Goal: Information Seeking & Learning: Learn about a topic

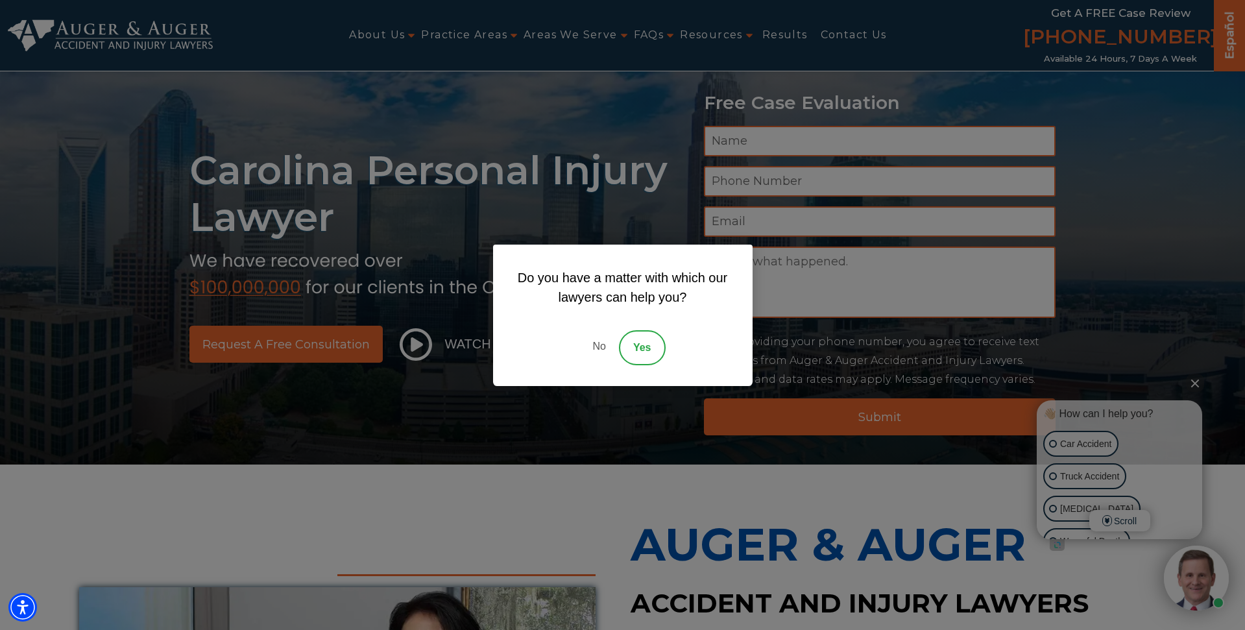
click at [599, 357] on link "No" at bounding box center [599, 347] width 39 height 35
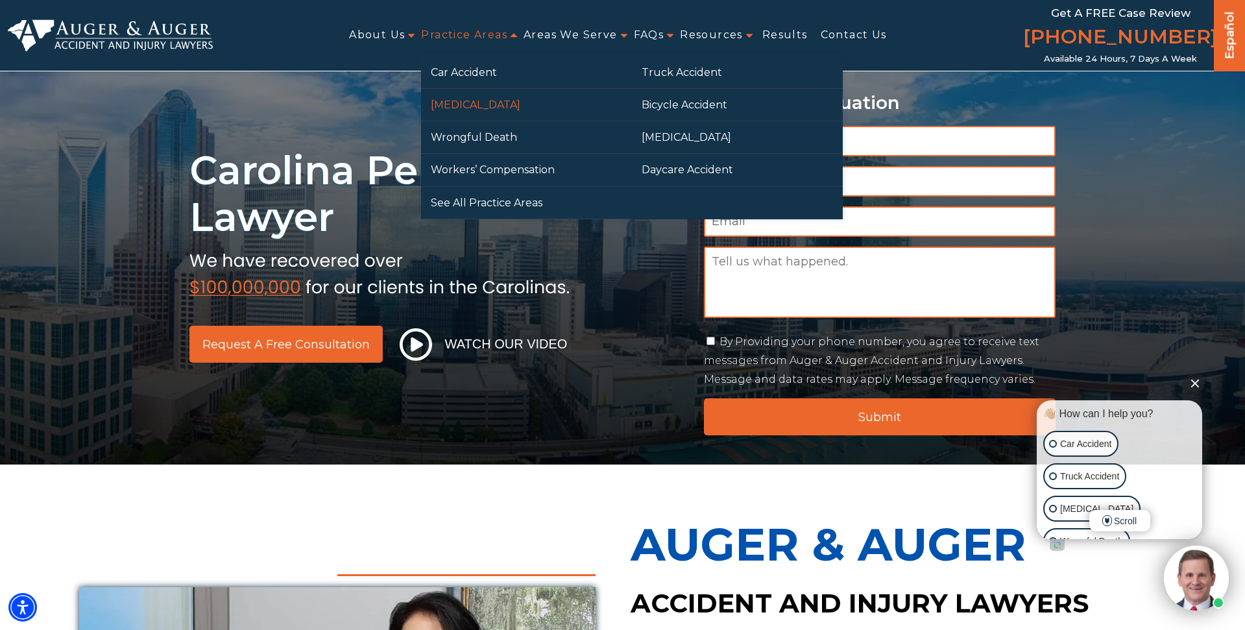
click at [464, 106] on link "[MEDICAL_DATA]" at bounding box center [526, 105] width 211 height 32
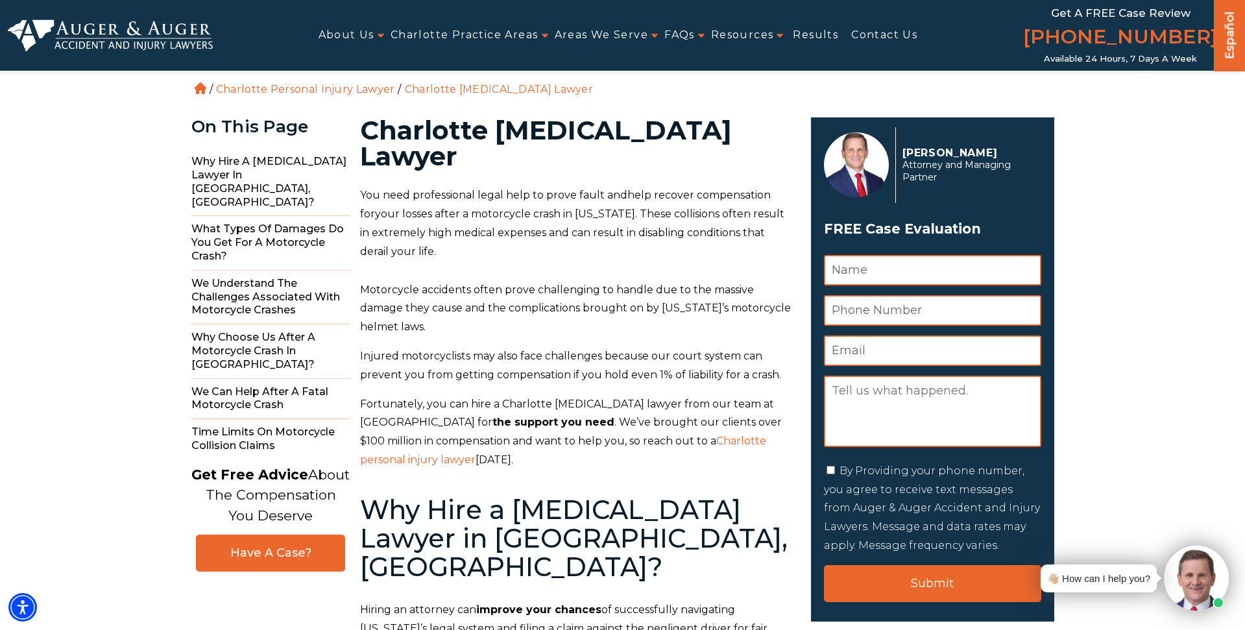
click at [119, 47] on img at bounding box center [110, 34] width 205 height 31
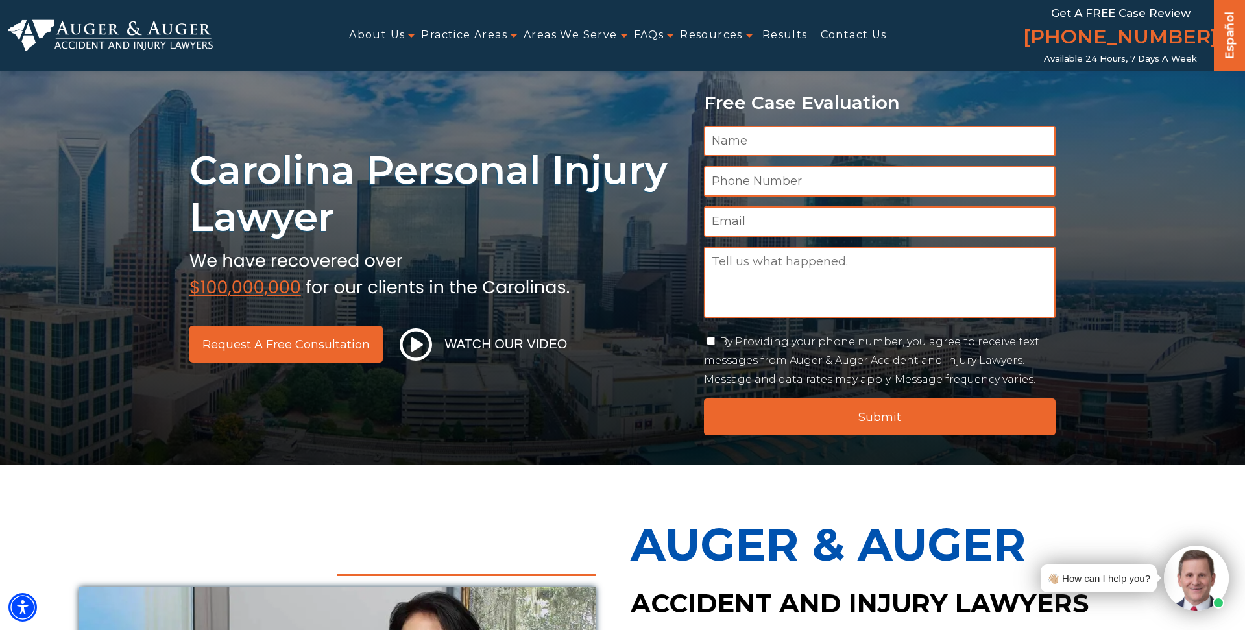
click at [417, 173] on h1 "Carolina Personal Injury Lawyer" at bounding box center [438, 193] width 499 height 93
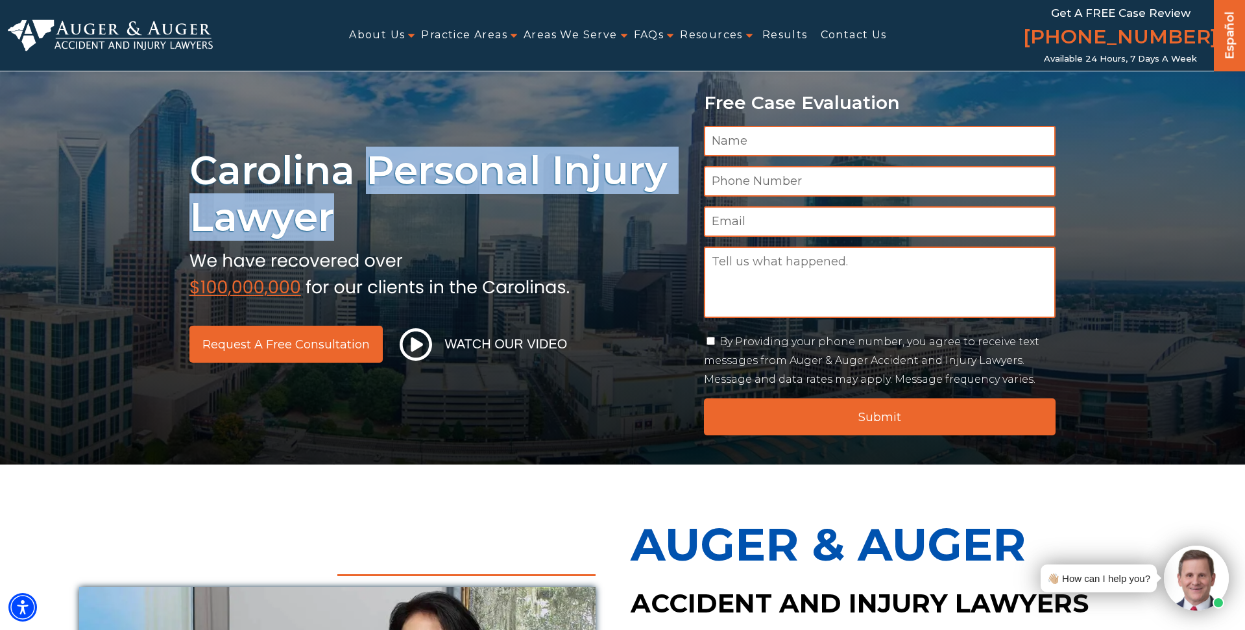
drag, startPoint x: 417, startPoint y: 173, endPoint x: 365, endPoint y: 219, distance: 69.9
click at [365, 219] on h1 "Carolina Personal Injury Lawyer" at bounding box center [438, 193] width 499 height 93
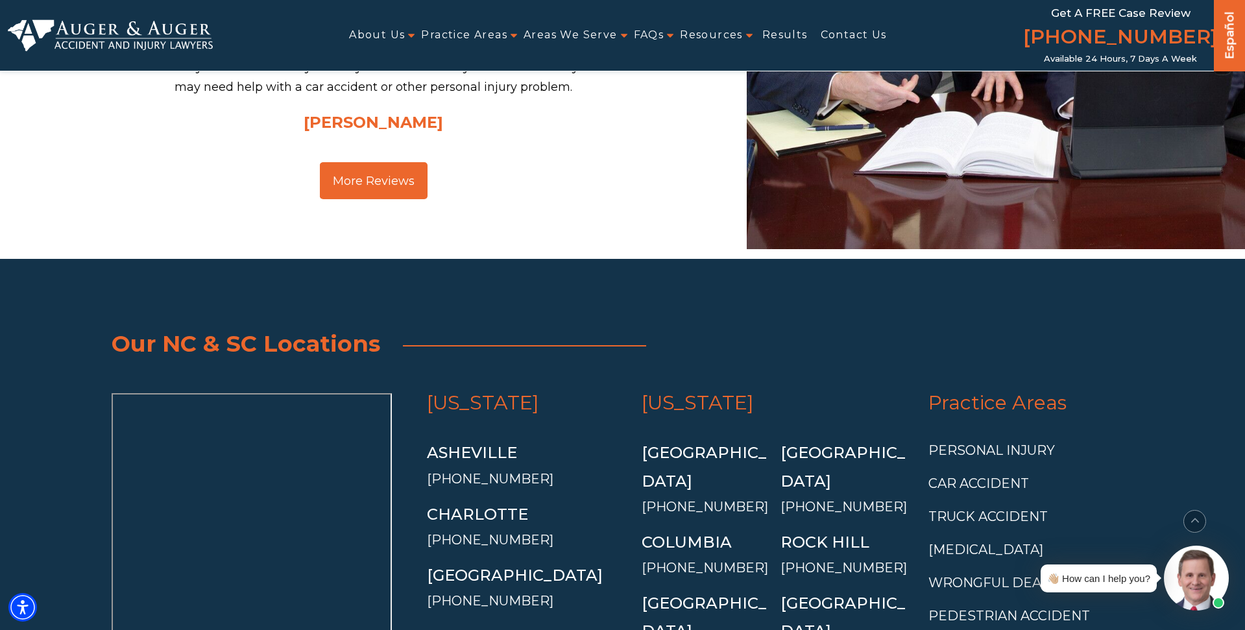
scroll to position [4737, 0]
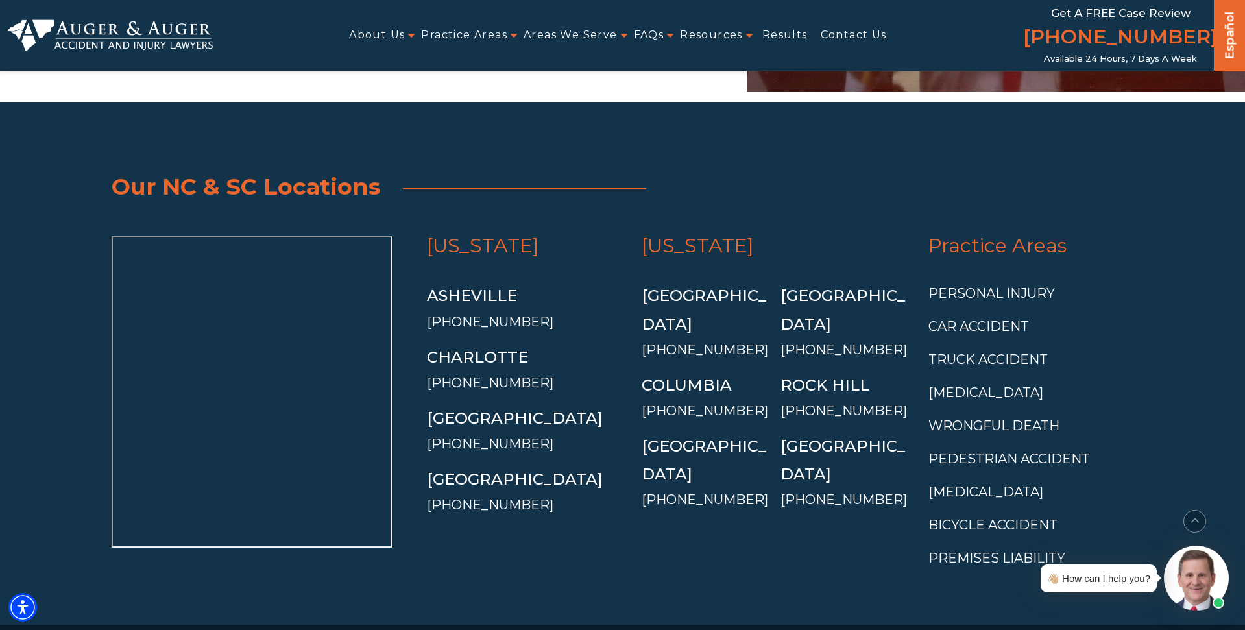
click at [1230, 36] on link "Español" at bounding box center [1230, 33] width 21 height 68
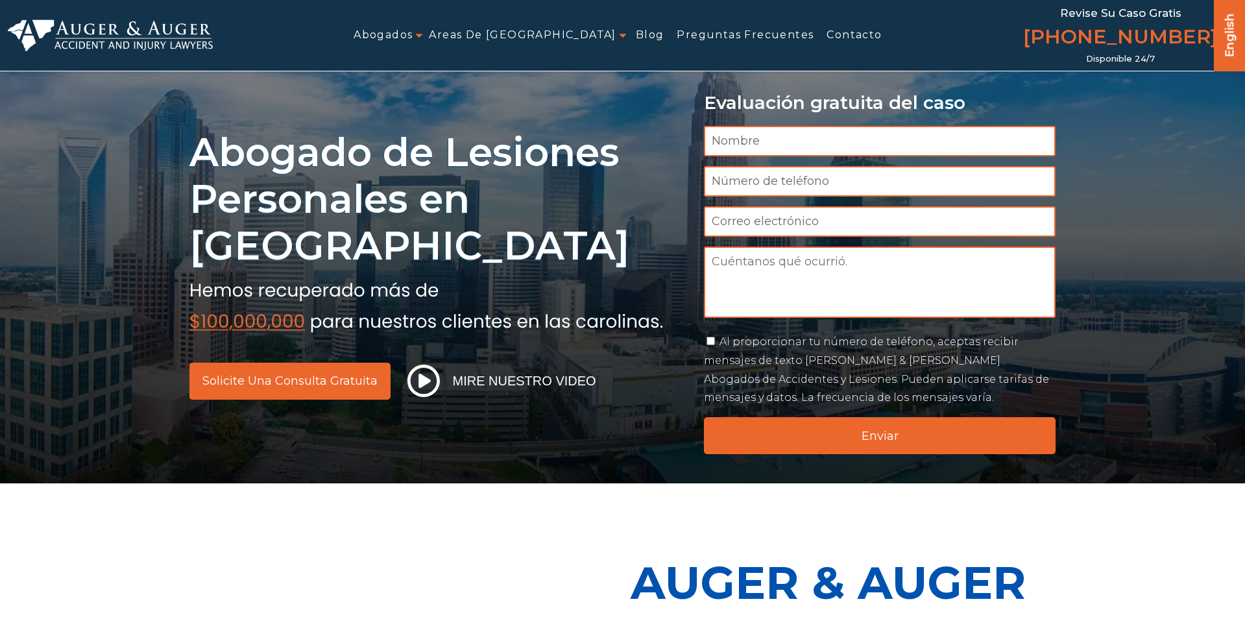
click at [834, 436] on input "Enviar" at bounding box center [880, 435] width 352 height 37
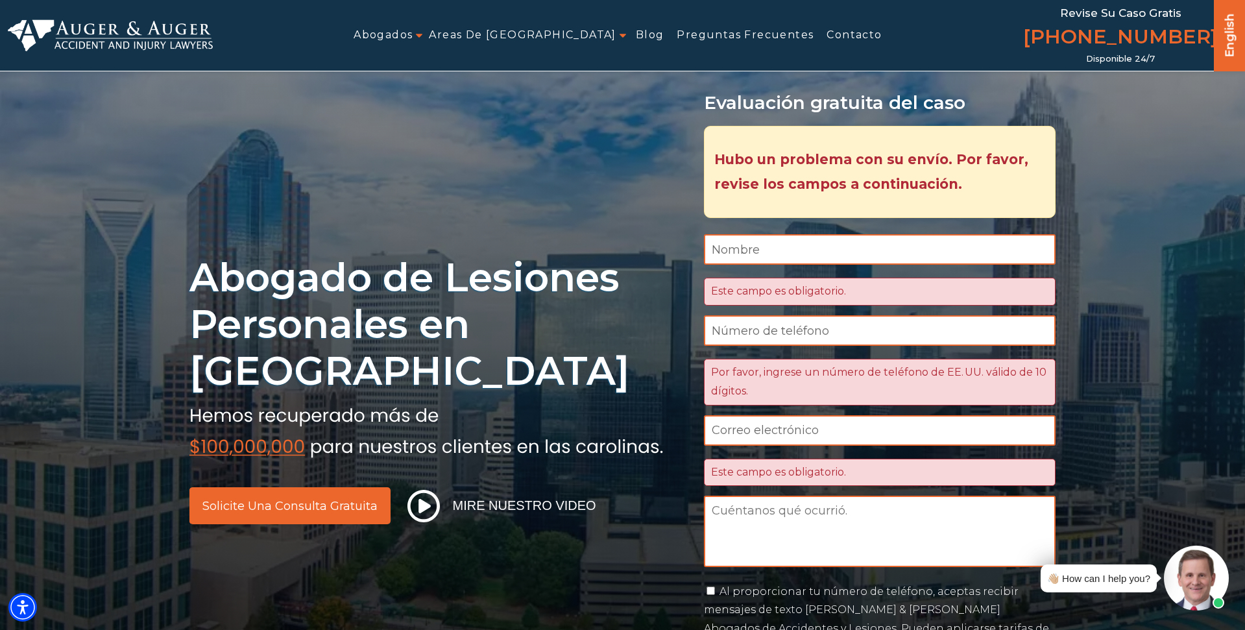
click at [1223, 46] on link "English" at bounding box center [1230, 33] width 21 height 68
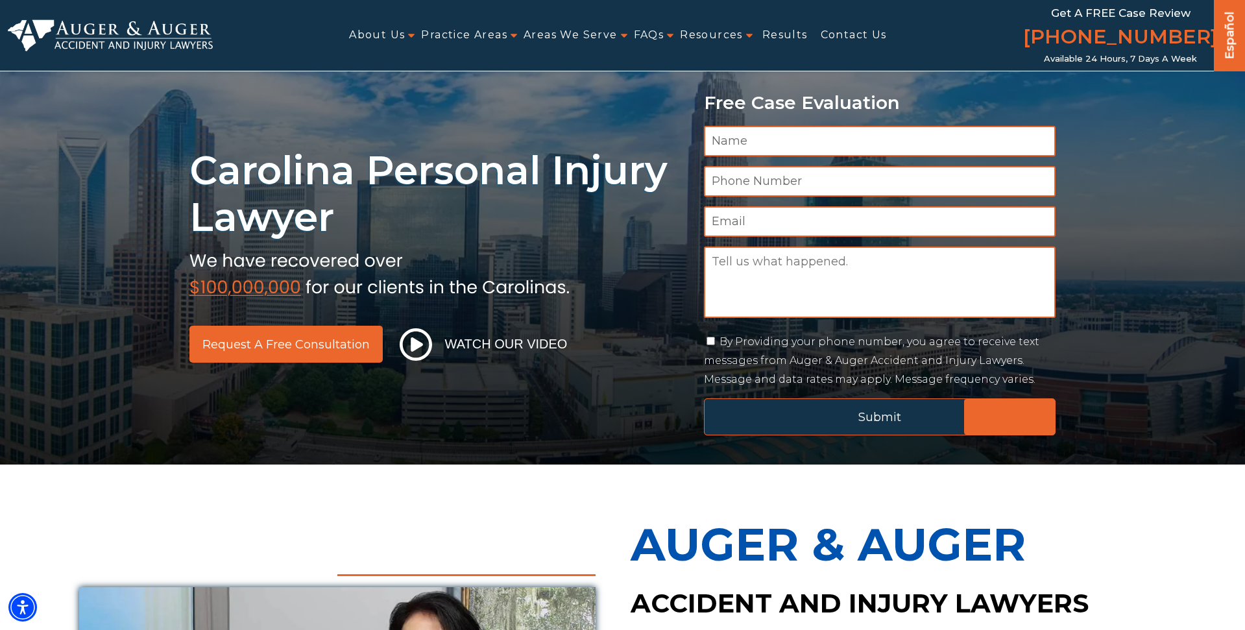
click at [818, 421] on input "Submit" at bounding box center [880, 416] width 352 height 37
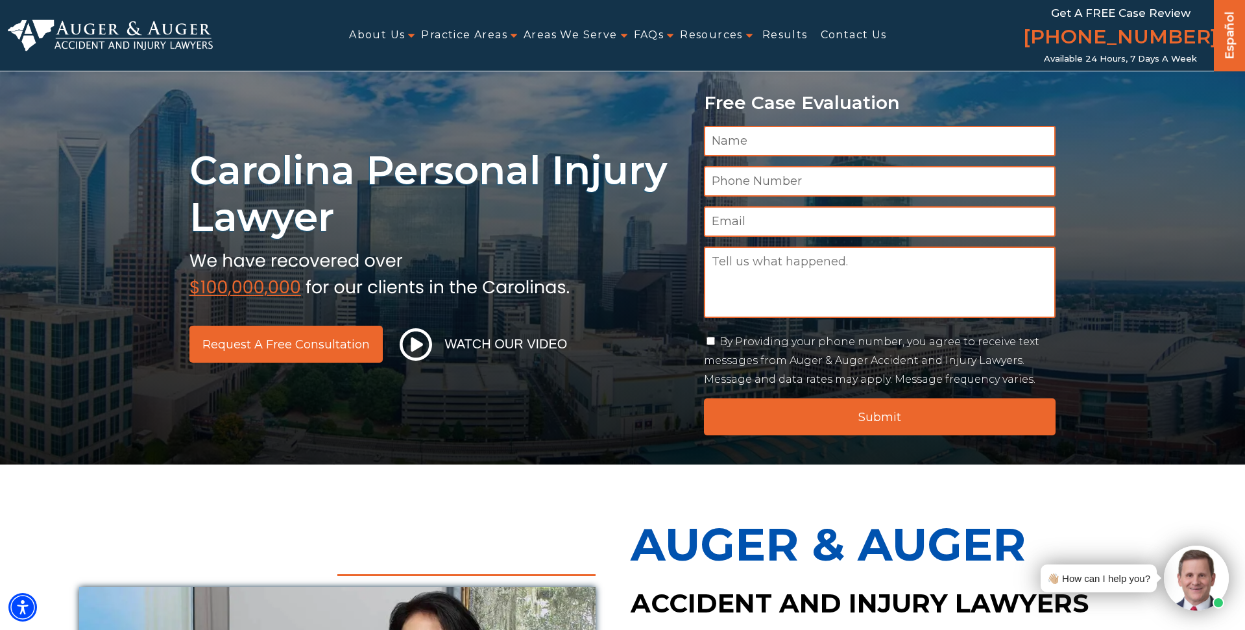
click at [556, 178] on h1 "Carolina Personal Injury Lawyer" at bounding box center [438, 193] width 499 height 93
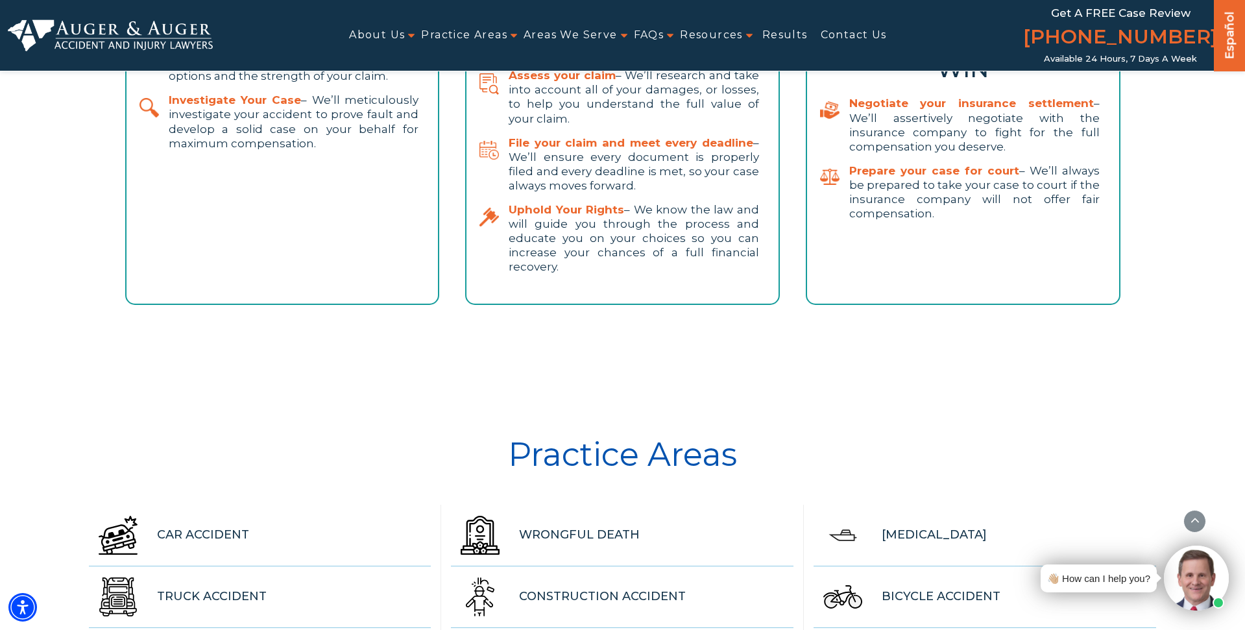
scroll to position [3132, 0]
click at [469, 408] on div "Practice Areas" at bounding box center [622, 457] width 1103 height 99
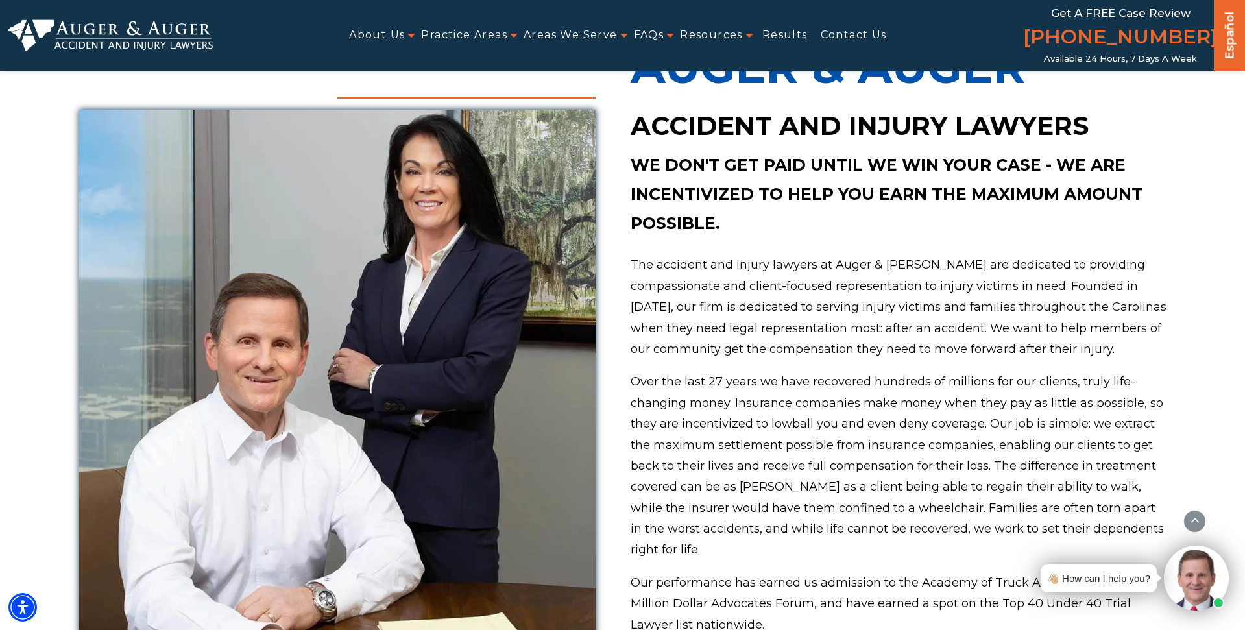
scroll to position [454, 0]
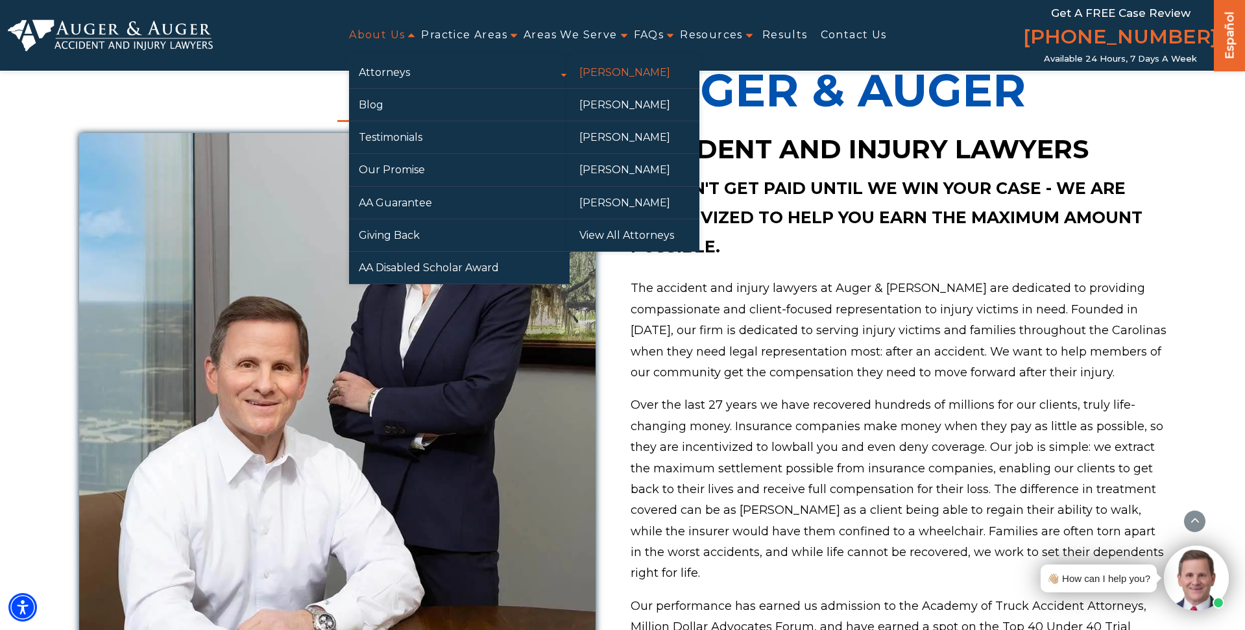
click at [613, 77] on link "[PERSON_NAME]" at bounding box center [635, 72] width 130 height 32
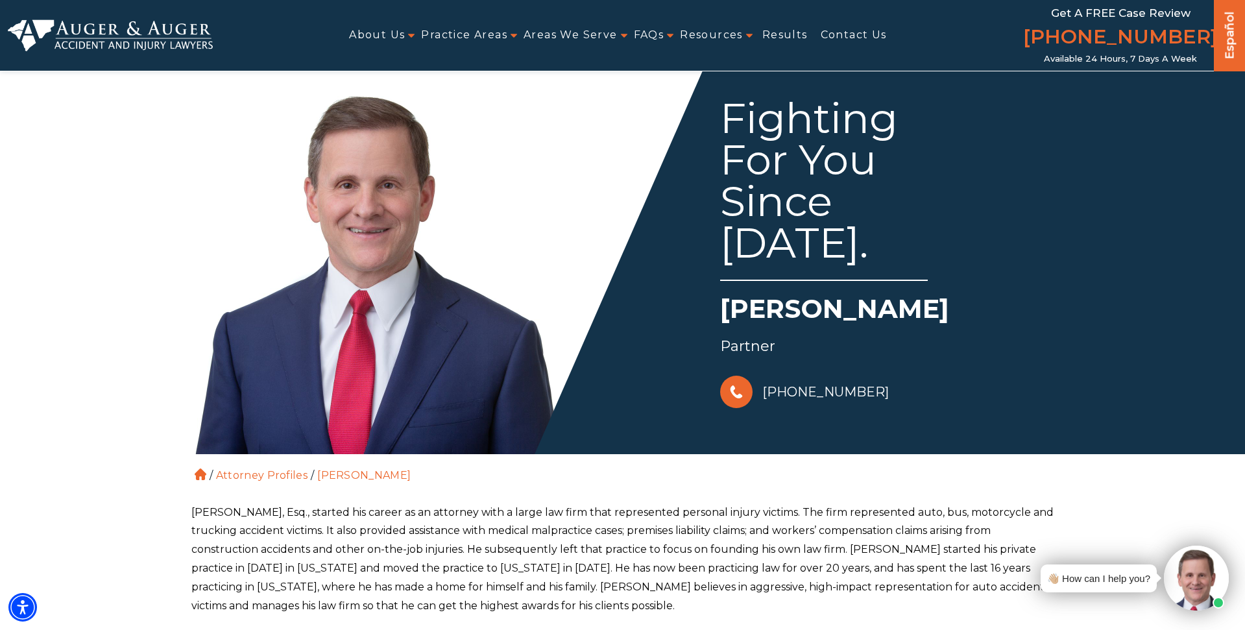
click at [772, 305] on h1 "[PERSON_NAME]" at bounding box center [888, 312] width 336 height 43
copy h1 "Herbert"
drag, startPoint x: 170, startPoint y: 32, endPoint x: 297, endPoint y: 205, distance: 214.4
click at [170, 32] on img at bounding box center [110, 34] width 205 height 31
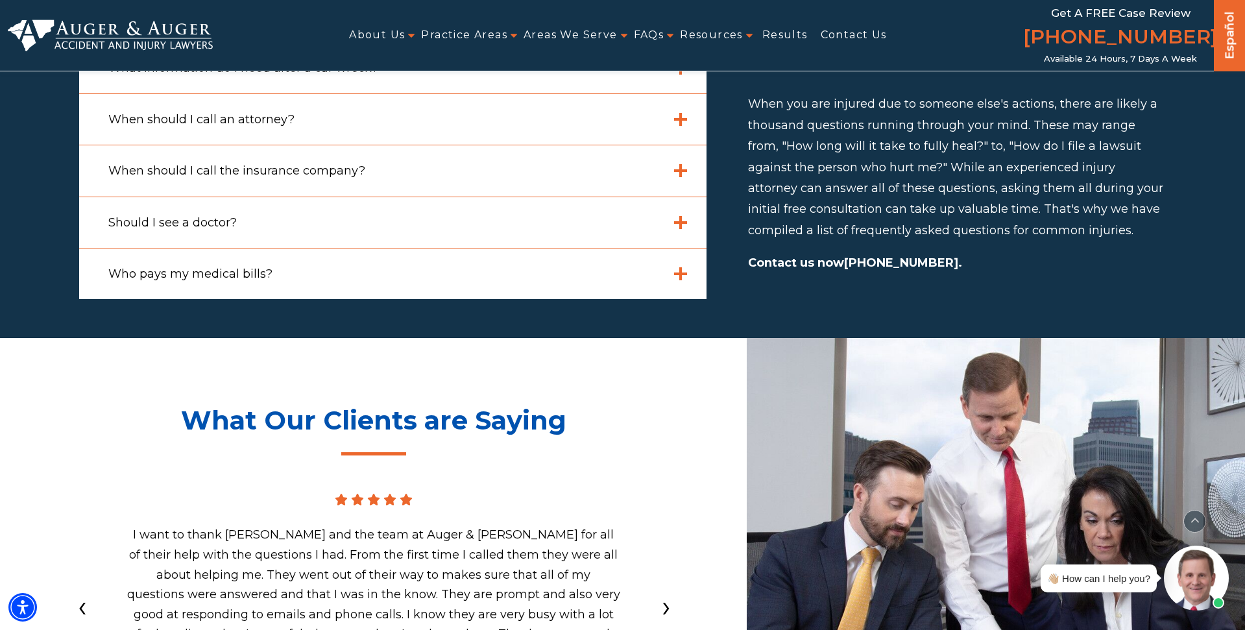
scroll to position [3826, 0]
